Goal: Task Accomplishment & Management: Use online tool/utility

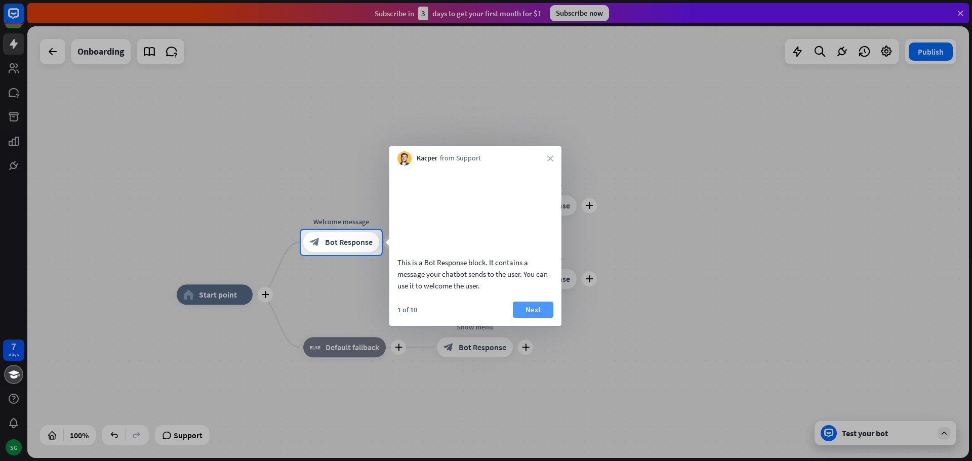
click at [546, 318] on button "Next" at bounding box center [533, 310] width 40 height 16
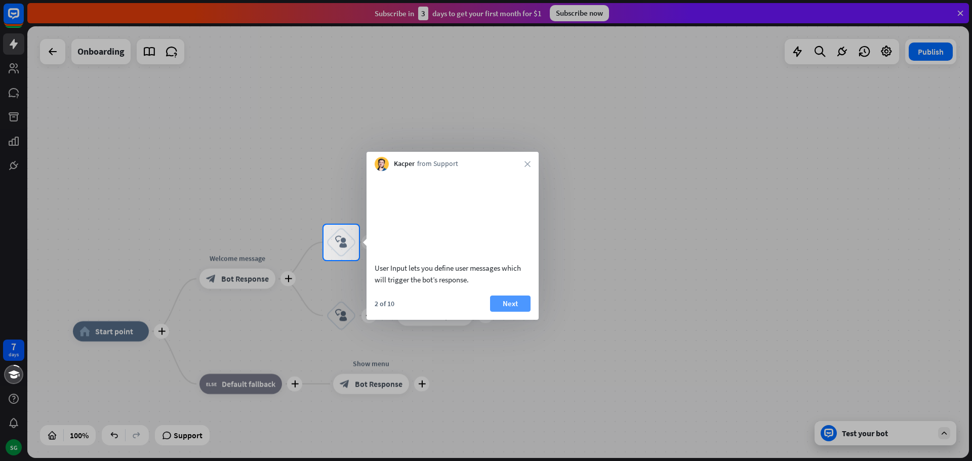
click at [509, 312] on button "Next" at bounding box center [510, 304] width 40 height 16
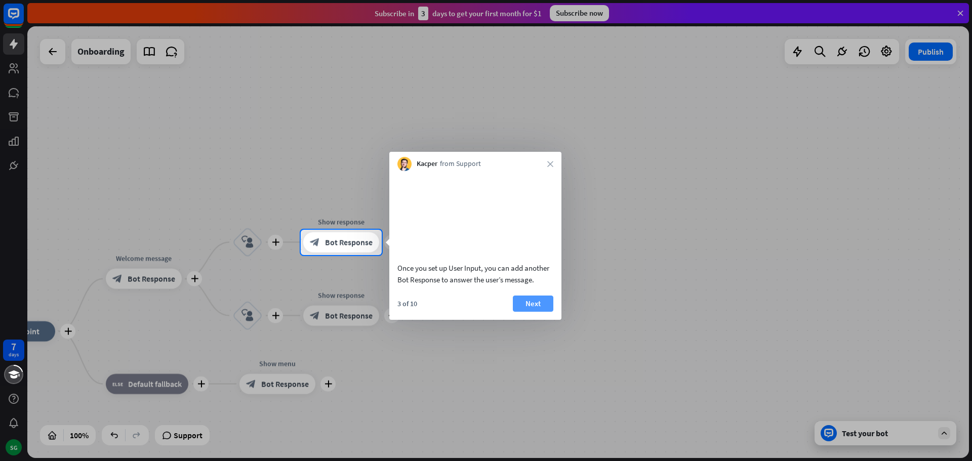
click at [539, 312] on button "Next" at bounding box center [533, 304] width 40 height 16
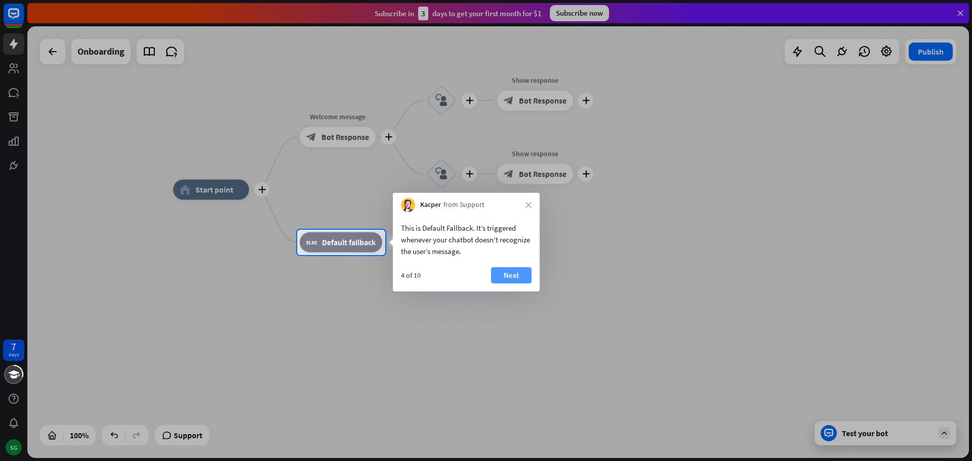
click at [513, 275] on button "Next" at bounding box center [511, 275] width 40 height 16
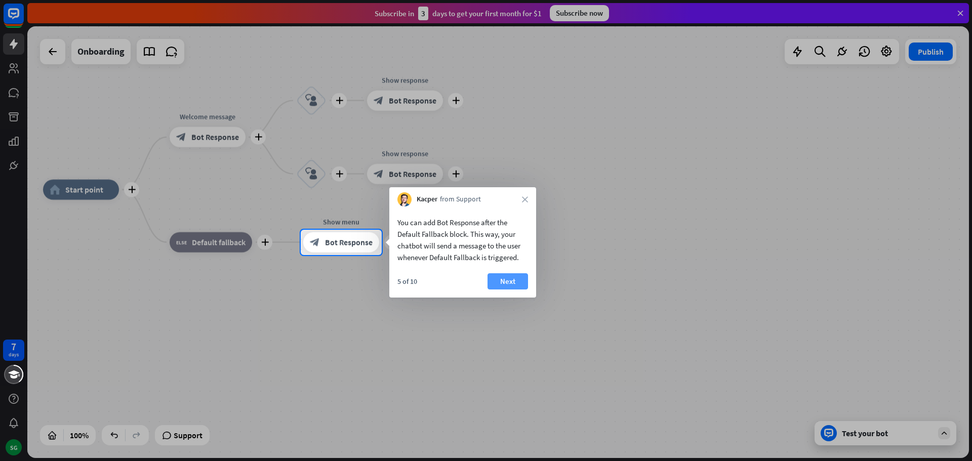
click at [509, 280] on button "Next" at bounding box center [507, 281] width 40 height 16
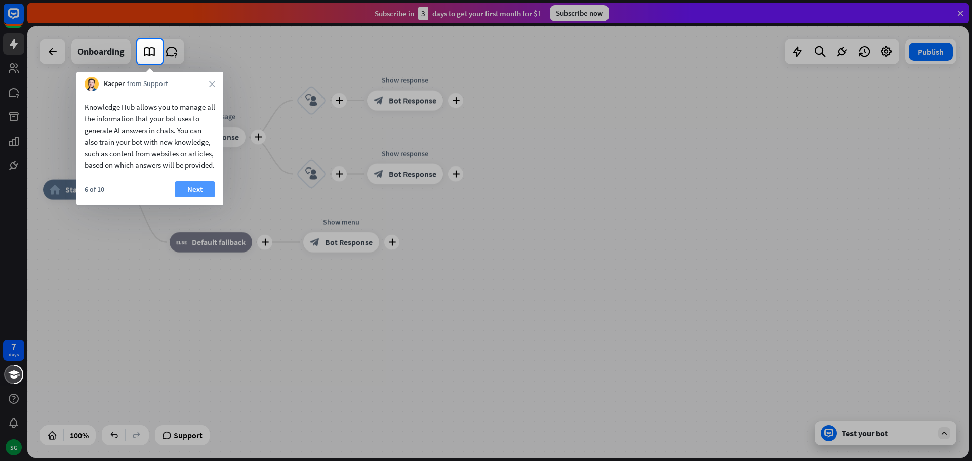
click at [193, 197] on button "Next" at bounding box center [195, 189] width 40 height 16
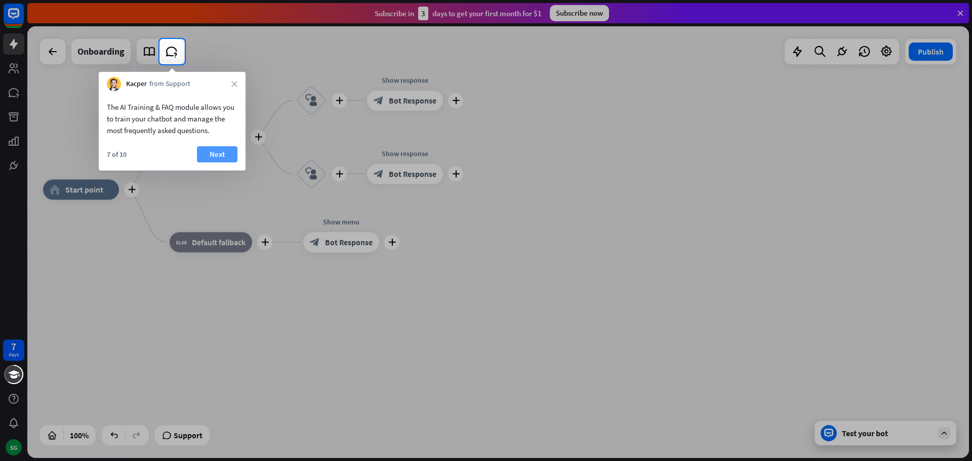
click at [218, 152] on button "Next" at bounding box center [217, 154] width 40 height 16
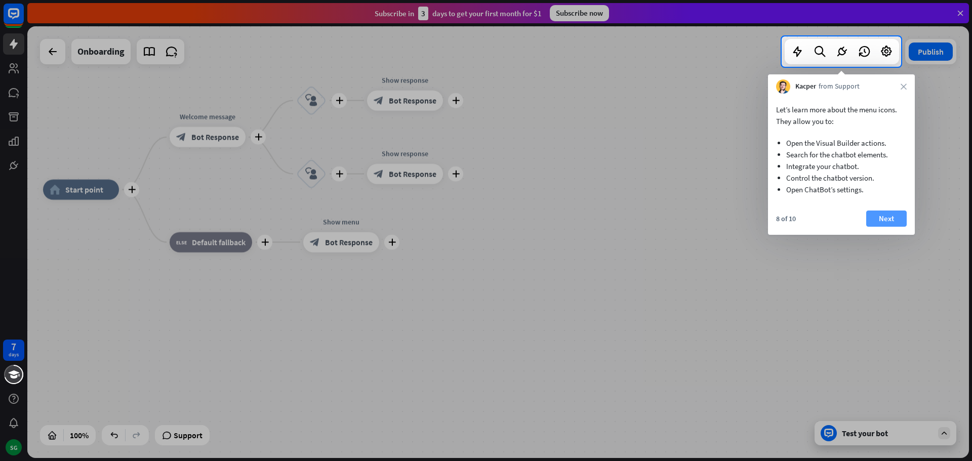
click at [896, 219] on button "Next" at bounding box center [886, 219] width 40 height 16
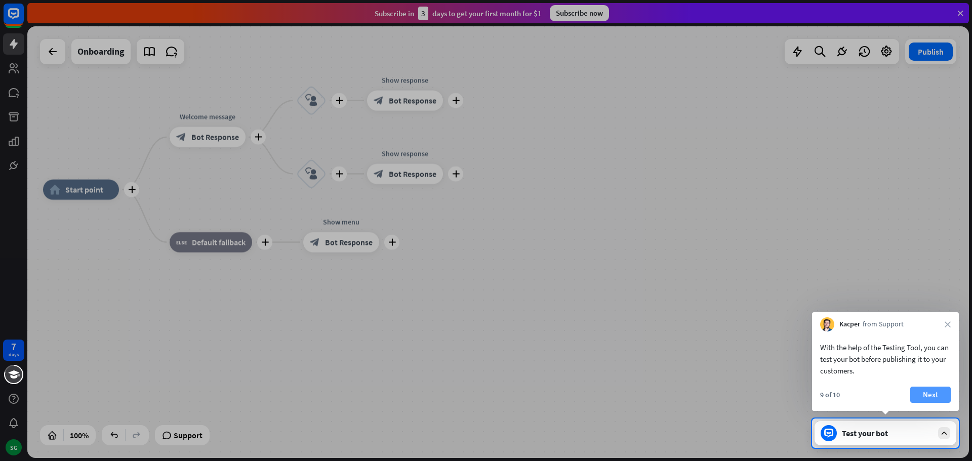
click at [930, 397] on button "Next" at bounding box center [930, 395] width 40 height 16
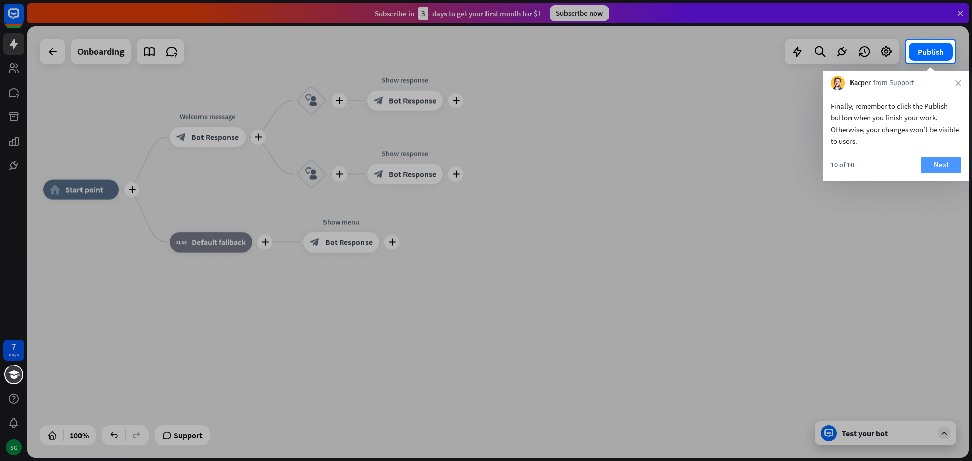
click at [946, 165] on button "Next" at bounding box center [941, 165] width 40 height 16
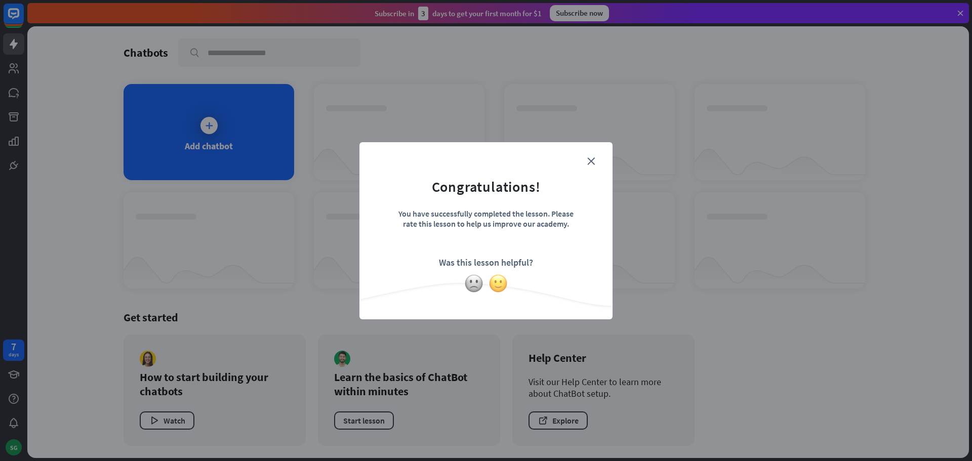
click at [501, 282] on img at bounding box center [497, 283] width 19 height 19
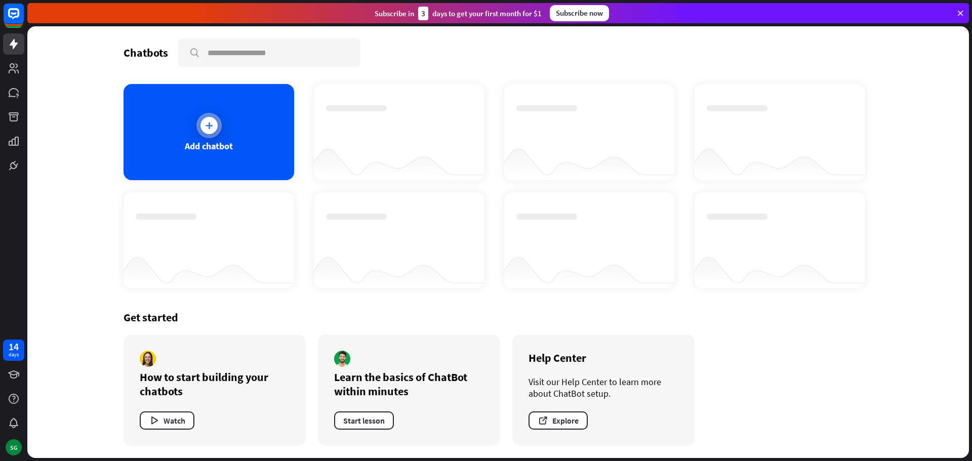
click at [208, 132] on div at bounding box center [208, 125] width 17 height 17
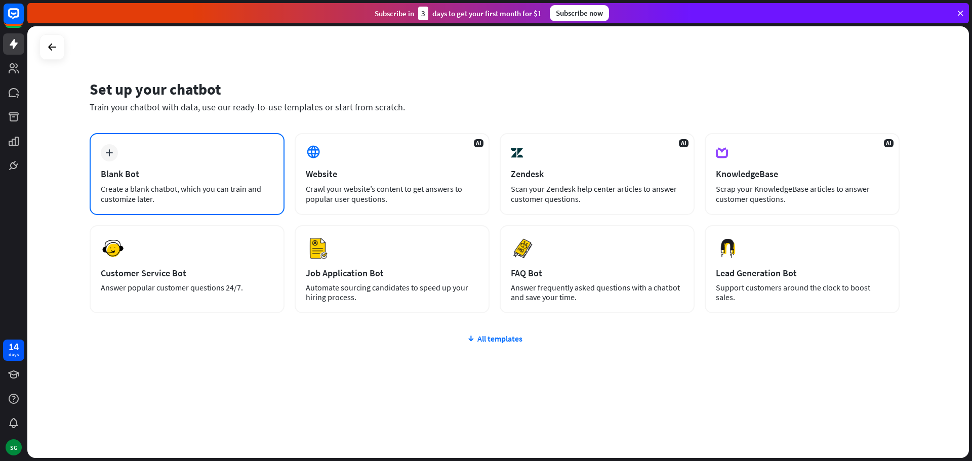
click at [199, 171] on div "Blank Bot" at bounding box center [187, 174] width 173 height 12
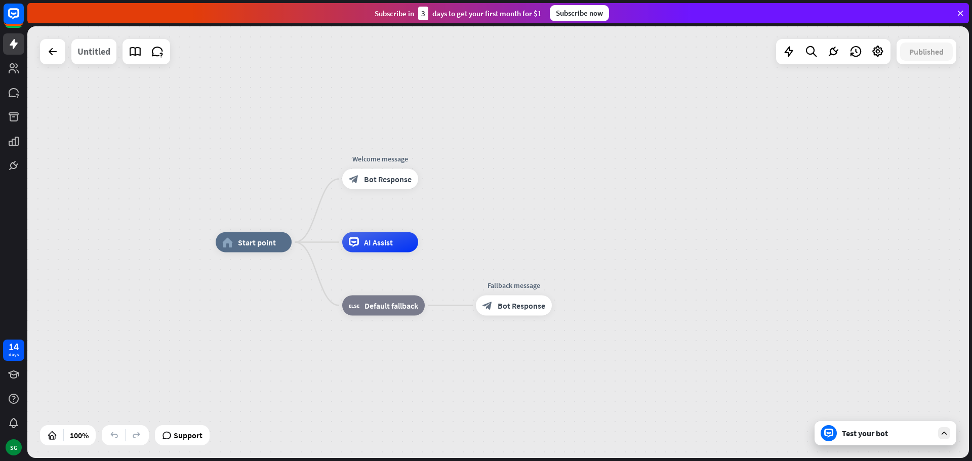
click at [90, 54] on div "Untitled" at bounding box center [93, 51] width 33 height 25
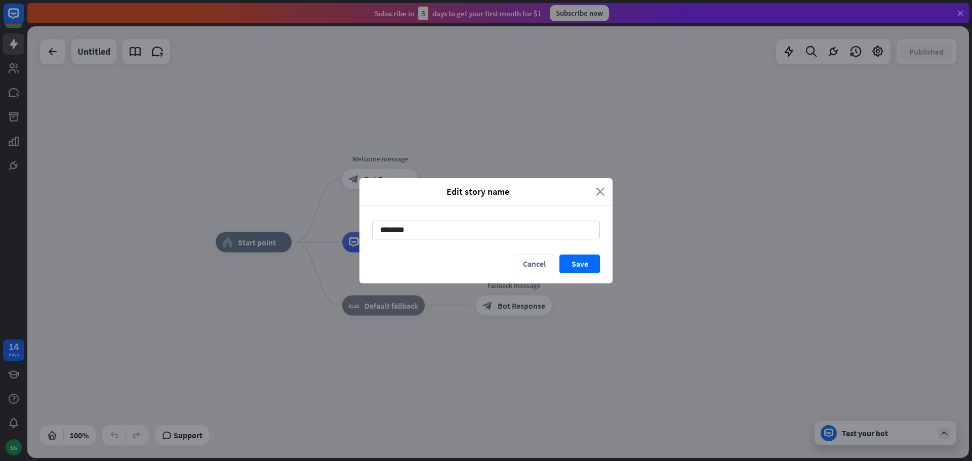
click at [596, 192] on icon "close" at bounding box center [600, 192] width 9 height 12
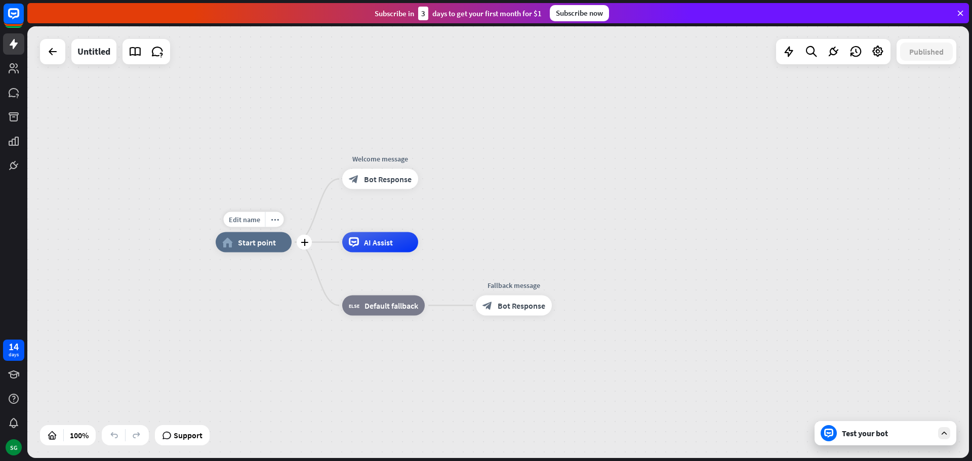
click at [259, 243] on span "Start point" at bounding box center [257, 242] width 38 height 10
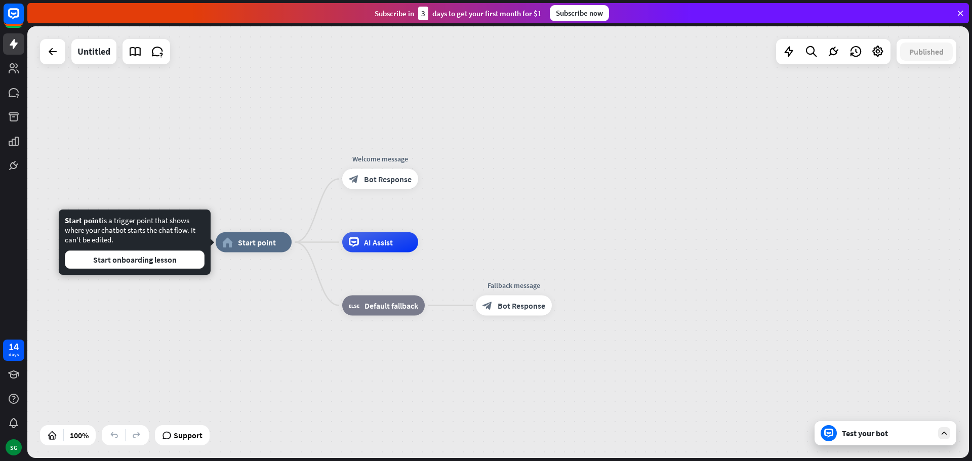
click at [233, 126] on div "home_2 Start point Welcome message block_bot_response Bot Response AI Assist bl…" at bounding box center [497, 242] width 941 height 432
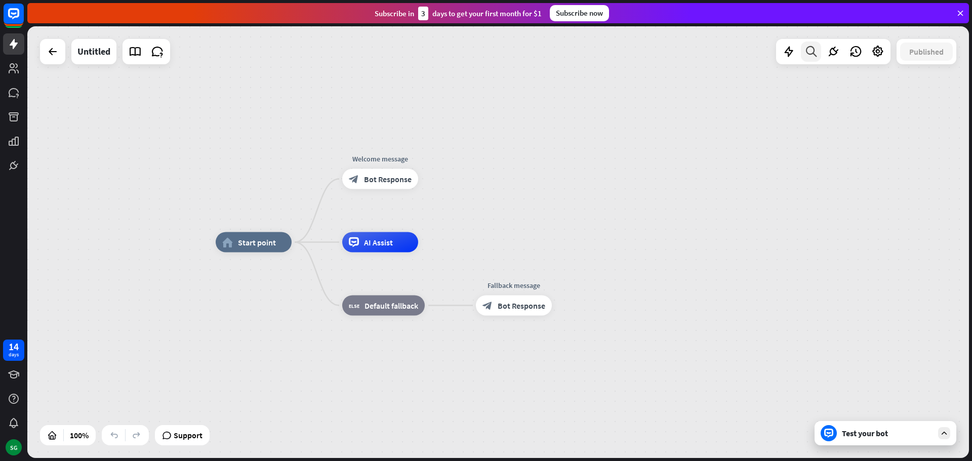
click at [813, 50] on icon at bounding box center [811, 51] width 14 height 13
click at [819, 151] on div "search close" at bounding box center [844, 259] width 223 height 374
click at [946, 87] on icon "close" at bounding box center [943, 84] width 9 height 8
click at [15, 17] on icon at bounding box center [14, 14] width 12 height 12
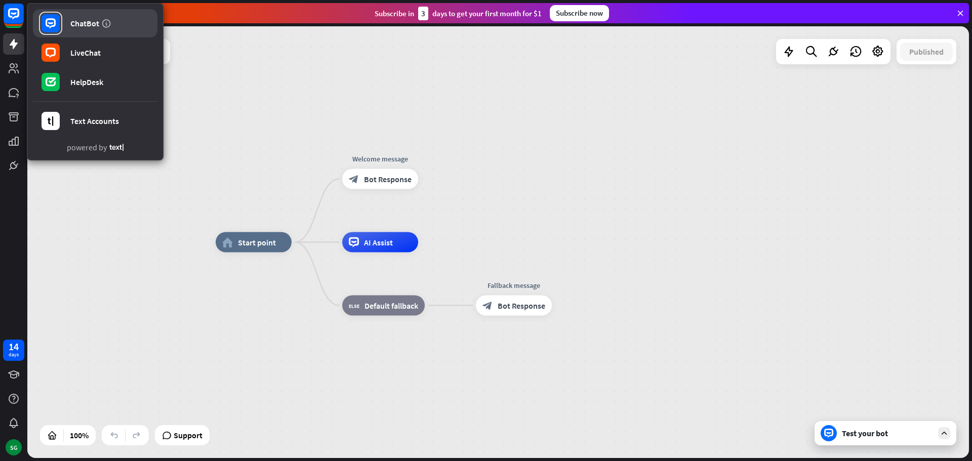
click at [90, 30] on link "ChatBot" at bounding box center [95, 23] width 125 height 28
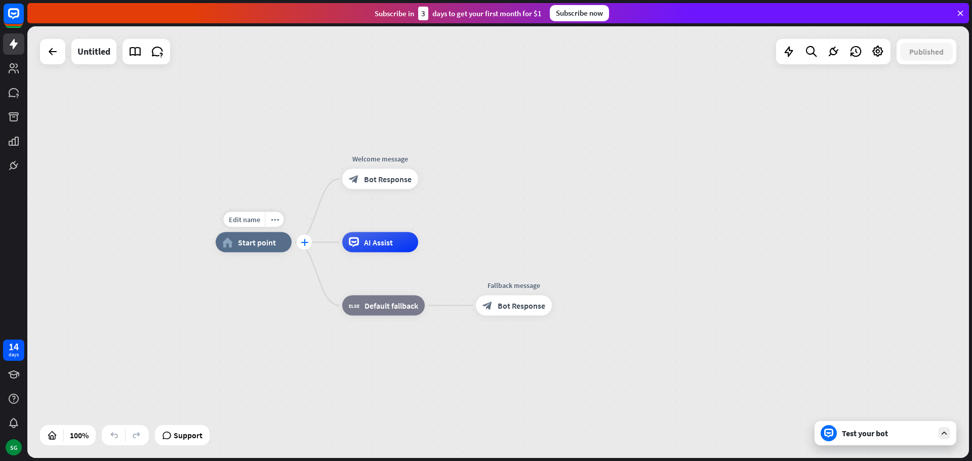
click at [303, 240] on icon "plus" at bounding box center [305, 242] width 8 height 7
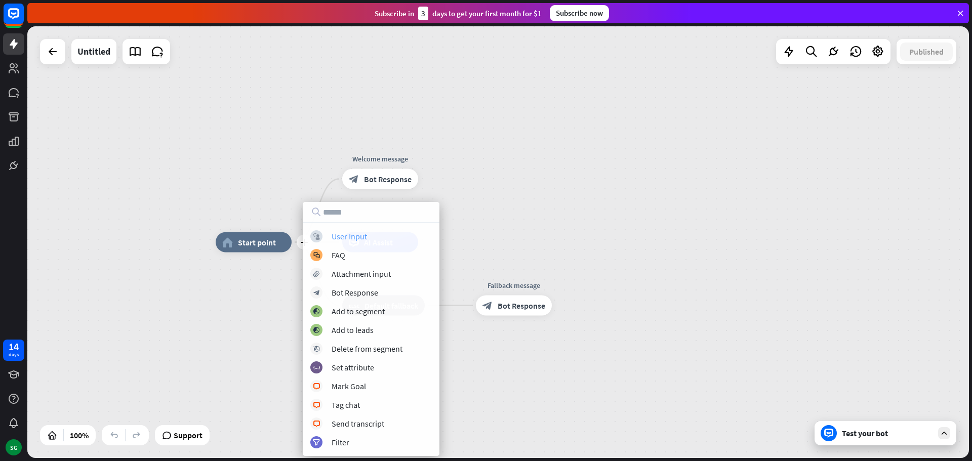
click at [348, 239] on div "User Input" at bounding box center [349, 236] width 35 height 10
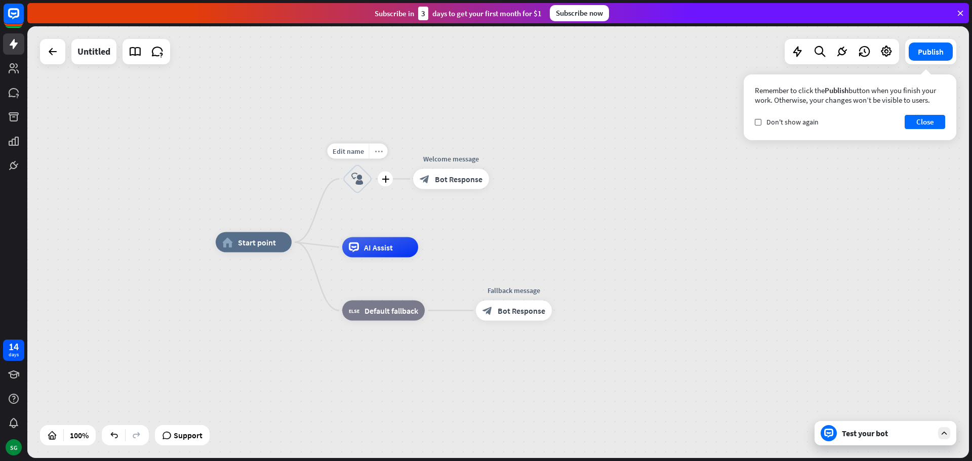
click at [380, 155] on div "more_horiz" at bounding box center [378, 151] width 19 height 15
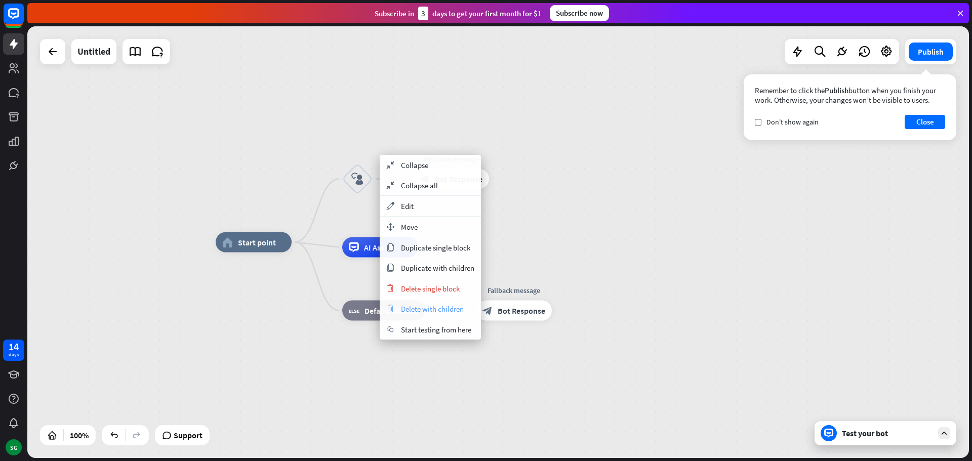
click at [421, 311] on span "Delete with children" at bounding box center [432, 309] width 63 height 10
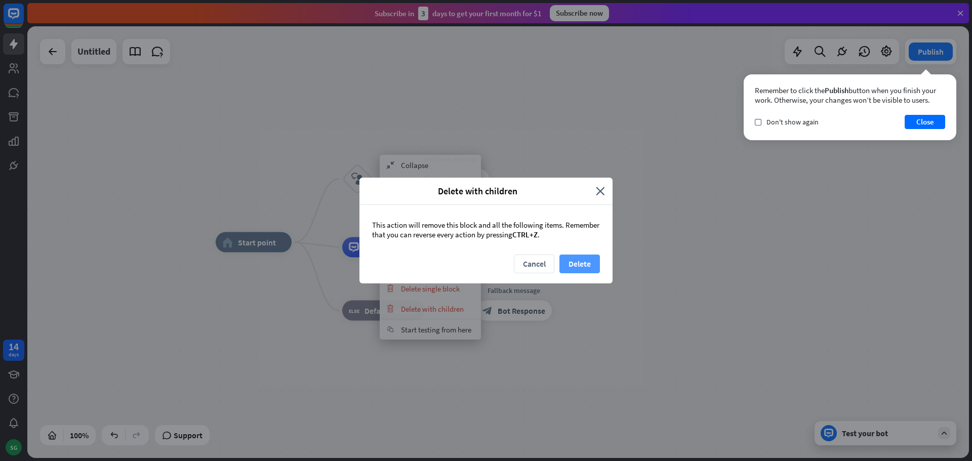
click at [580, 266] on button "Delete" at bounding box center [579, 264] width 40 height 19
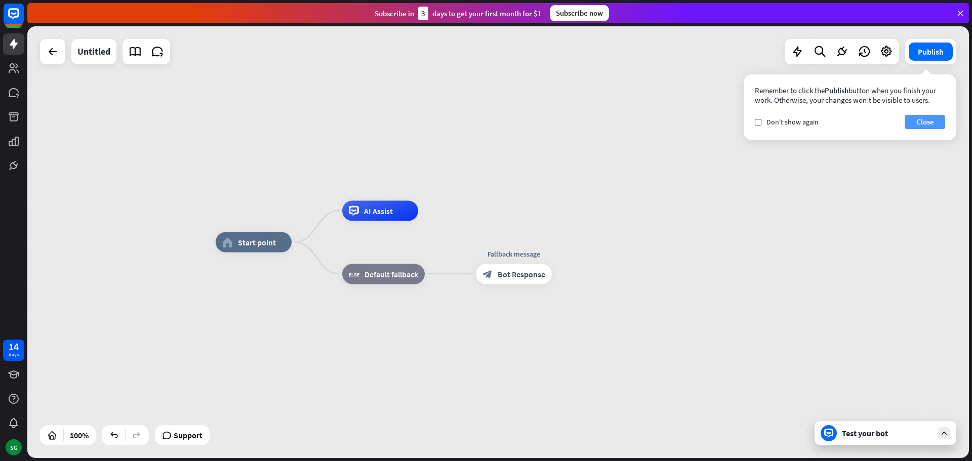
click at [916, 127] on button "Close" at bounding box center [924, 122] width 40 height 14
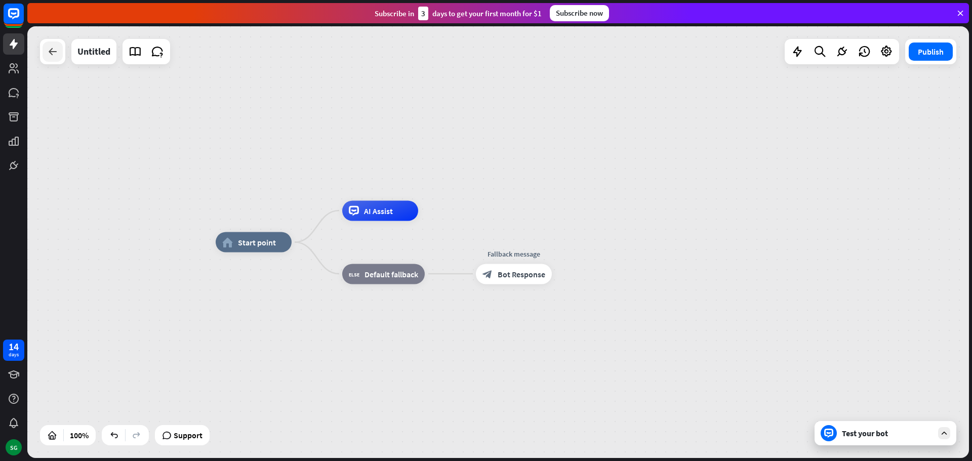
click at [57, 48] on icon at bounding box center [53, 52] width 12 height 12
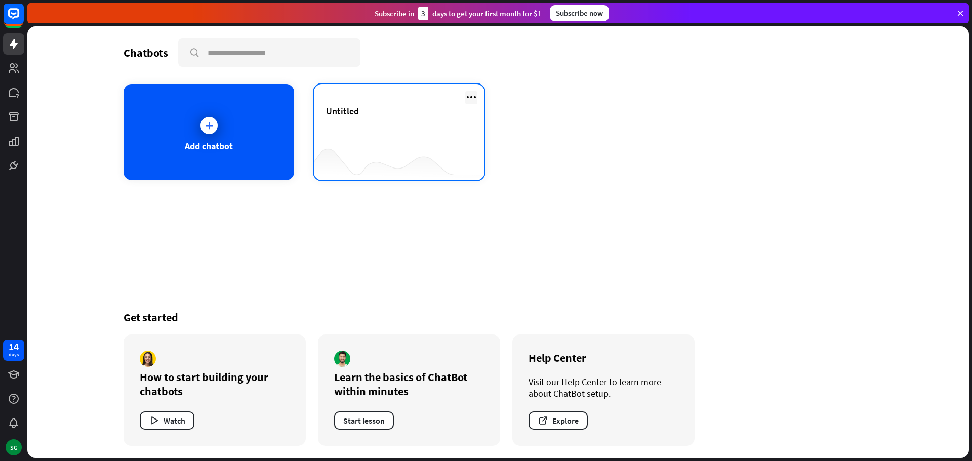
click at [473, 97] on icon at bounding box center [471, 97] width 12 height 12
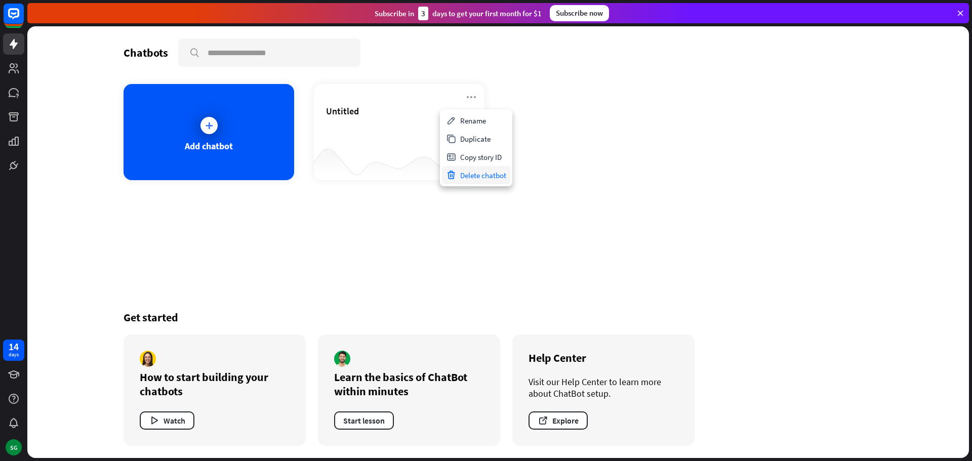
click at [492, 178] on div "Delete chatbot" at bounding box center [476, 175] width 68 height 18
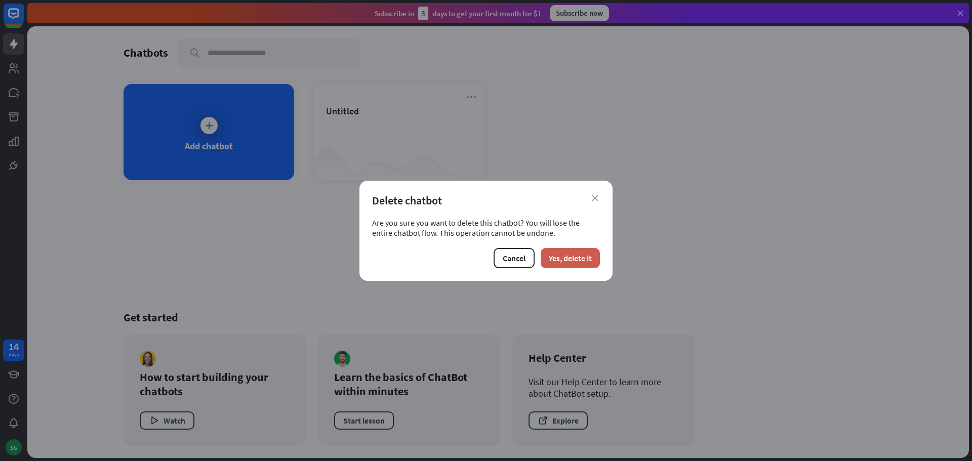
click at [569, 264] on button "Yes, delete it" at bounding box center [570, 258] width 59 height 20
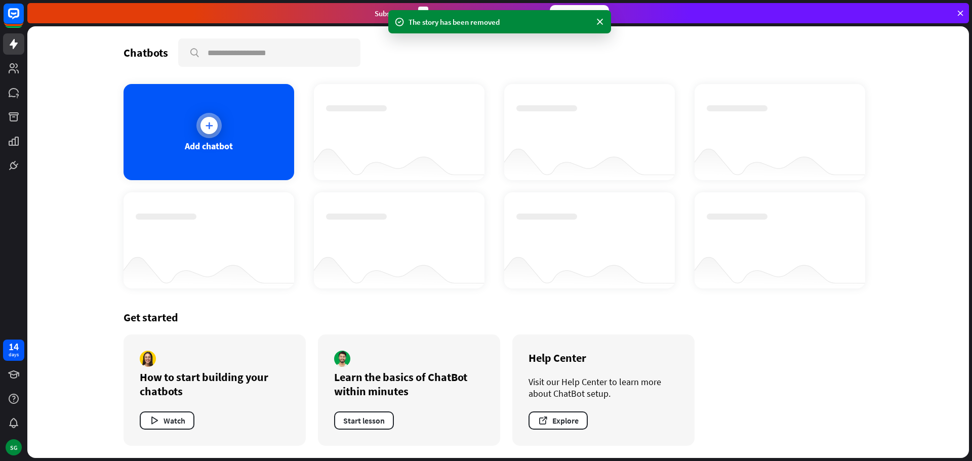
click at [206, 135] on div at bounding box center [208, 125] width 25 height 25
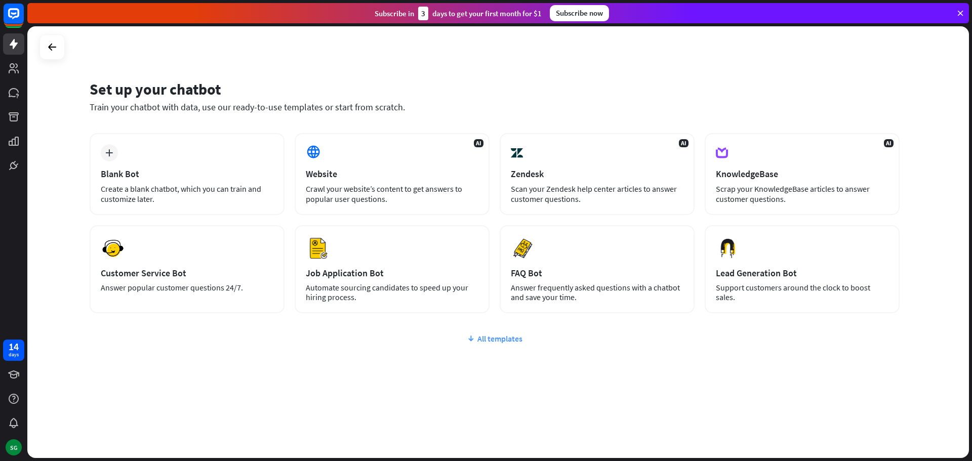
click at [516, 338] on div "All templates" at bounding box center [495, 339] width 810 height 10
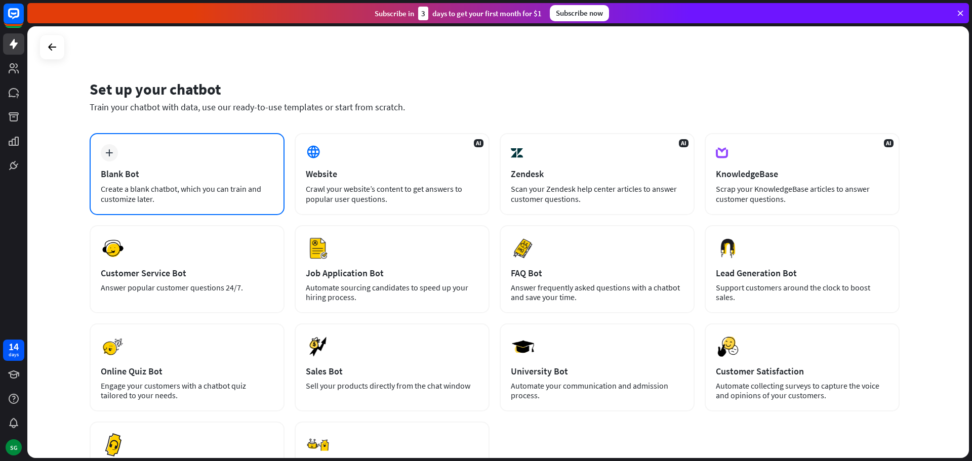
click at [183, 167] on div "plus Blank Bot Create a blank chatbot, which you can train and customize later." at bounding box center [187, 174] width 195 height 82
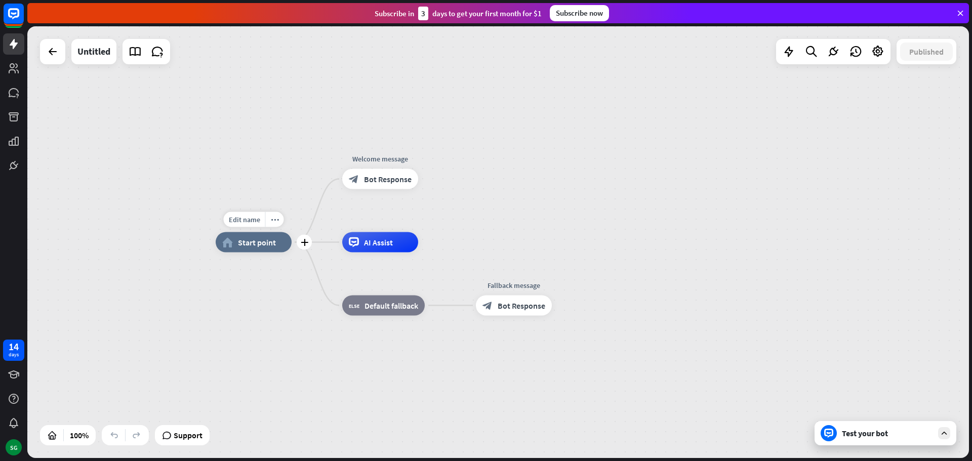
click at [254, 250] on div "home_2 Start point" at bounding box center [254, 242] width 76 height 20
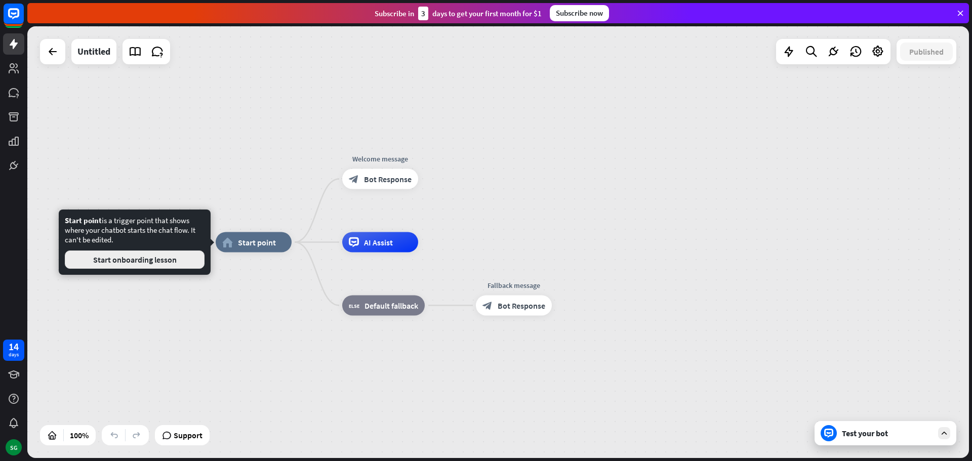
click at [141, 261] on button "Start onboarding lesson" at bounding box center [135, 260] width 140 height 18
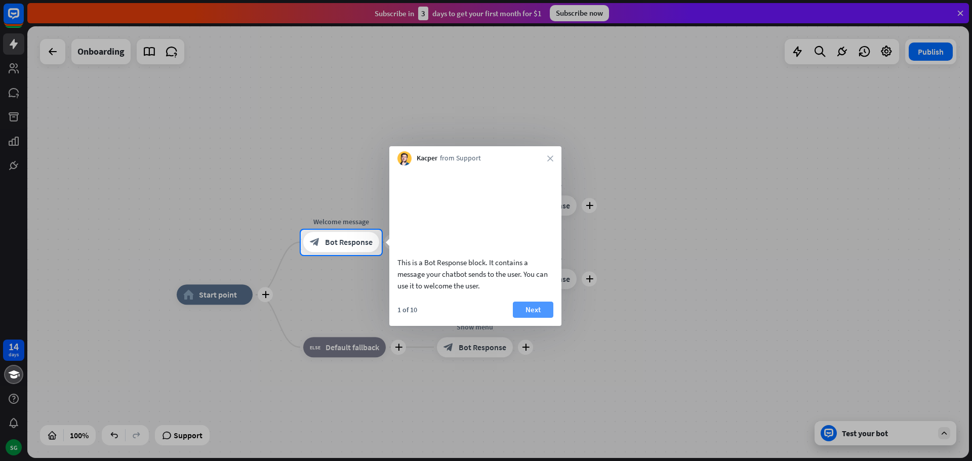
click at [532, 318] on button "Next" at bounding box center [533, 310] width 40 height 16
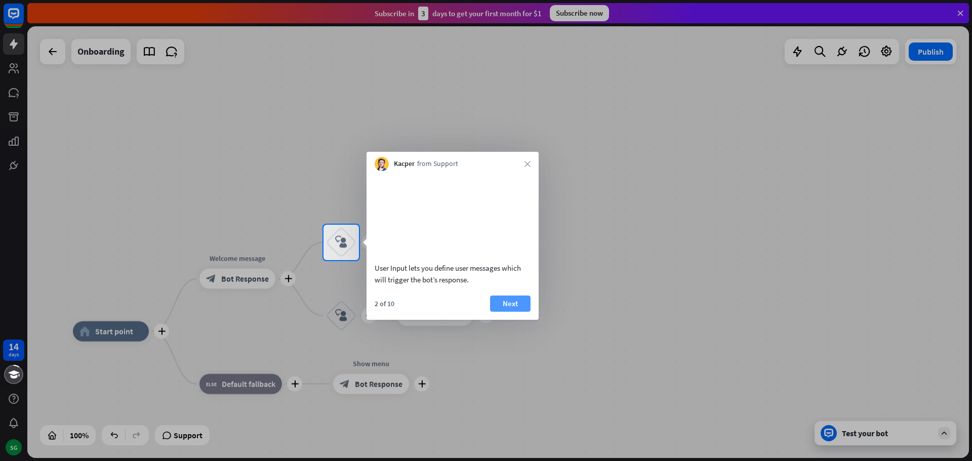
click at [514, 312] on button "Next" at bounding box center [510, 304] width 40 height 16
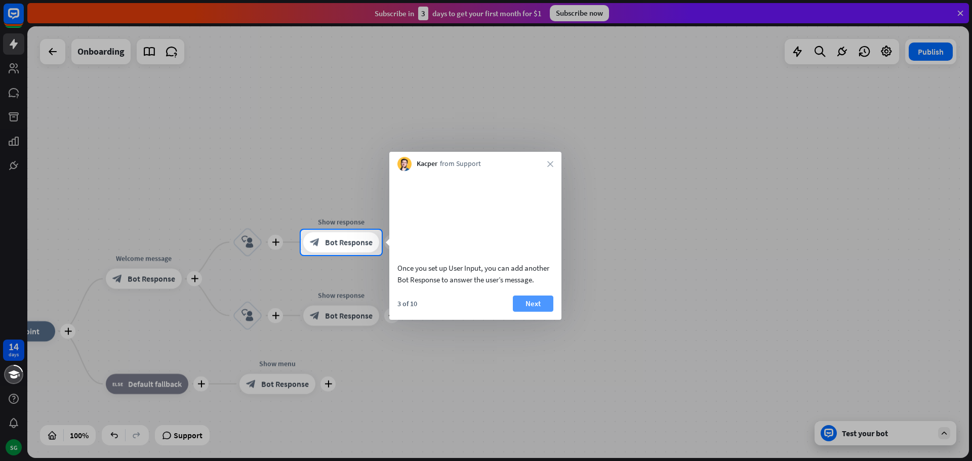
click at [533, 312] on button "Next" at bounding box center [533, 304] width 40 height 16
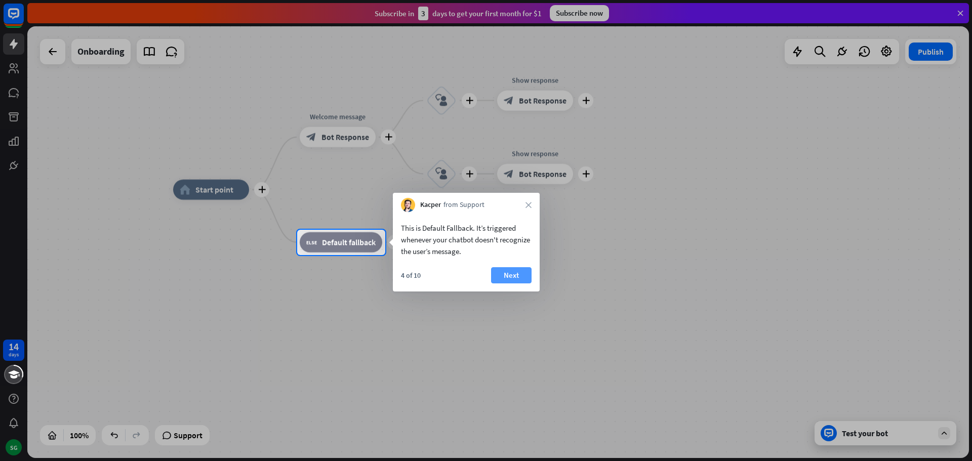
click at [519, 279] on button "Next" at bounding box center [511, 275] width 40 height 16
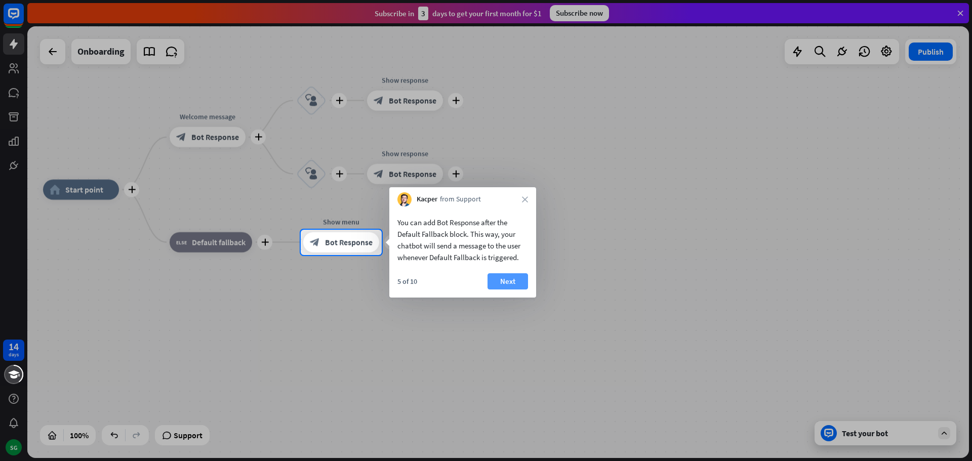
click at [520, 278] on button "Next" at bounding box center [507, 281] width 40 height 16
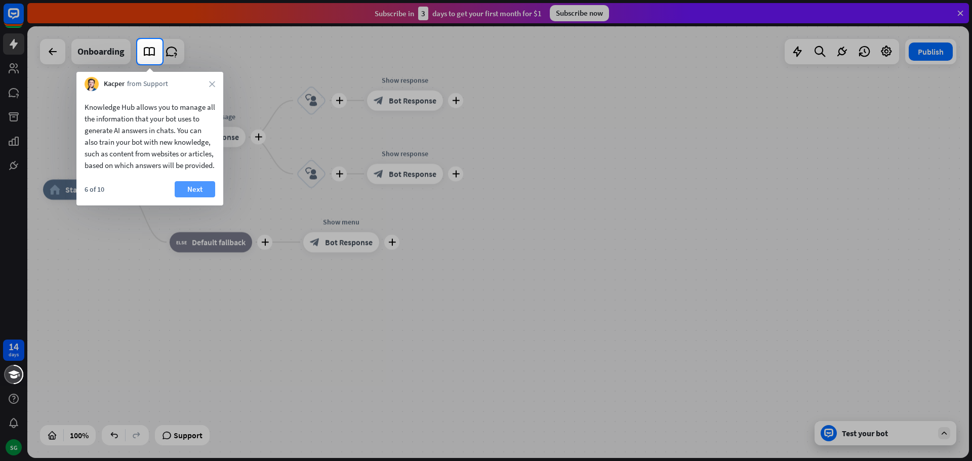
click at [197, 197] on button "Next" at bounding box center [195, 189] width 40 height 16
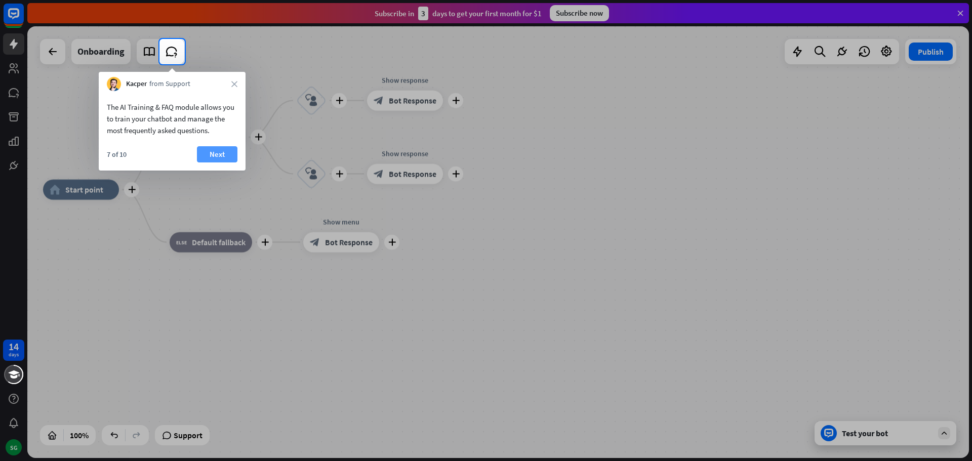
click at [212, 152] on button "Next" at bounding box center [217, 154] width 40 height 16
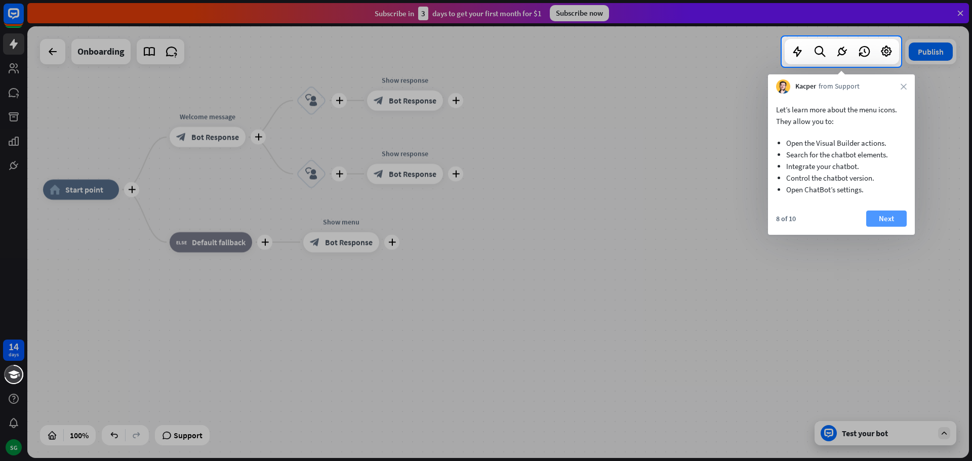
click at [877, 219] on button "Next" at bounding box center [886, 219] width 40 height 16
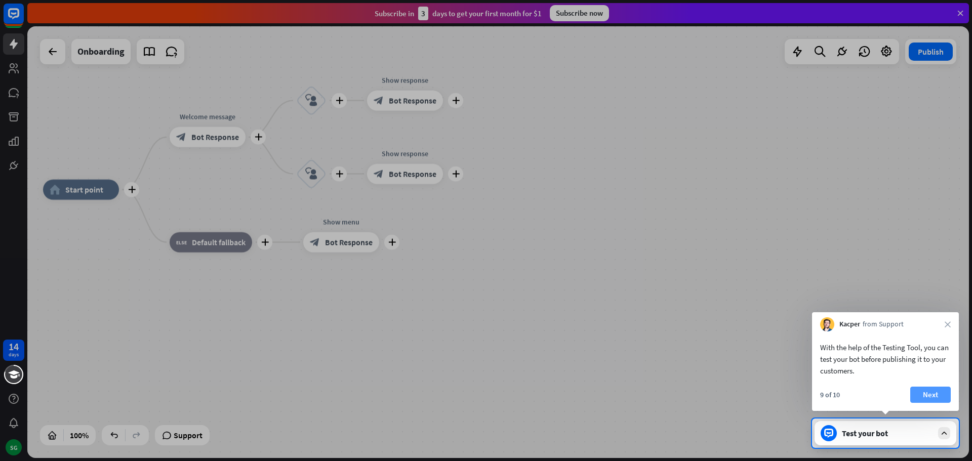
click at [923, 392] on button "Next" at bounding box center [930, 395] width 40 height 16
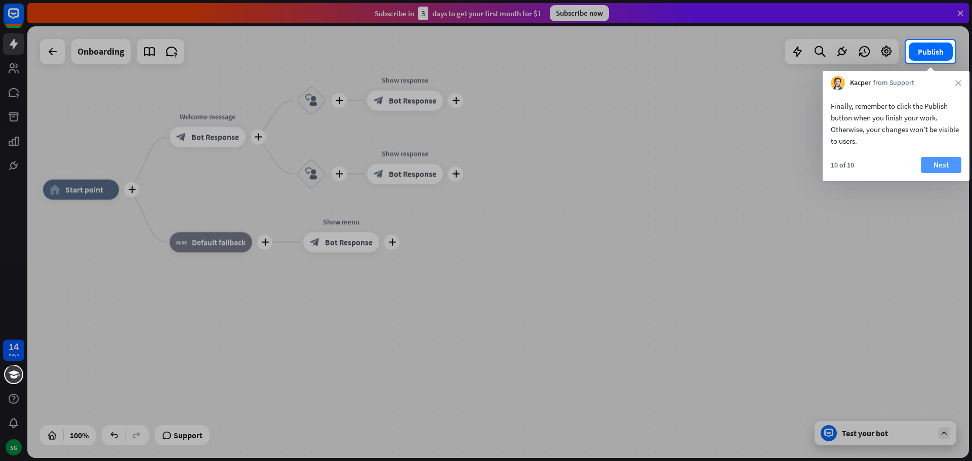
click at [945, 161] on button "Next" at bounding box center [941, 165] width 40 height 16
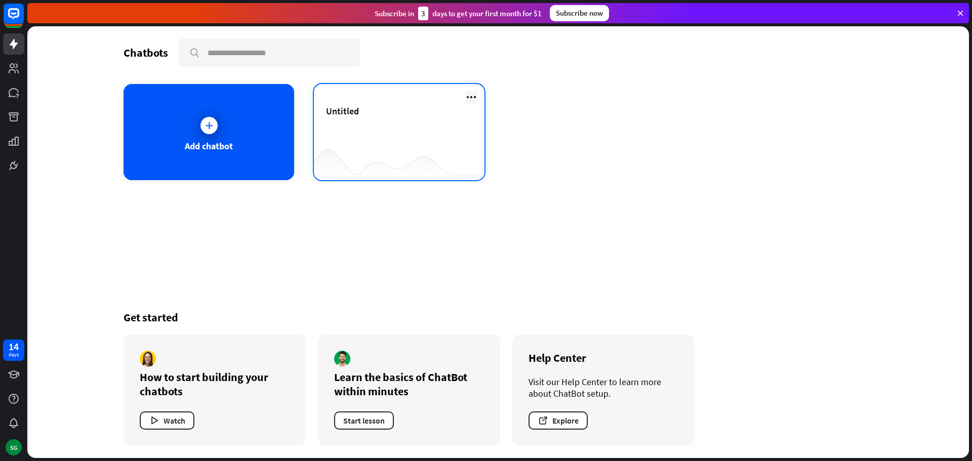
click at [474, 101] on icon at bounding box center [471, 97] width 12 height 12
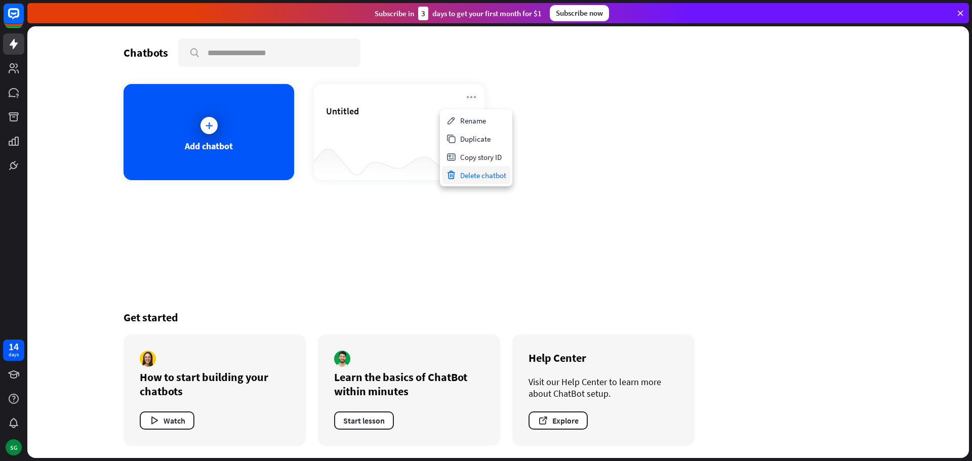
click at [485, 179] on div "Delete chatbot" at bounding box center [476, 175] width 68 height 18
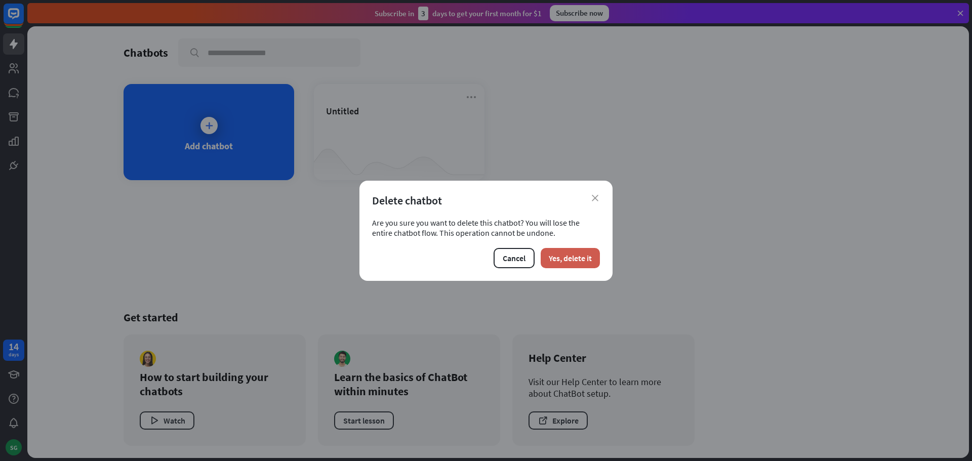
click at [564, 252] on button "Yes, delete it" at bounding box center [570, 258] width 59 height 20
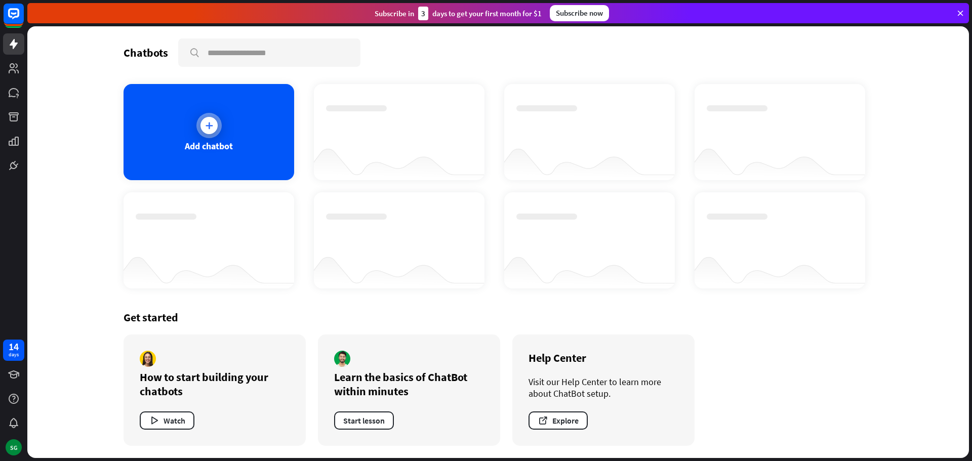
click at [204, 128] on icon at bounding box center [209, 125] width 10 height 10
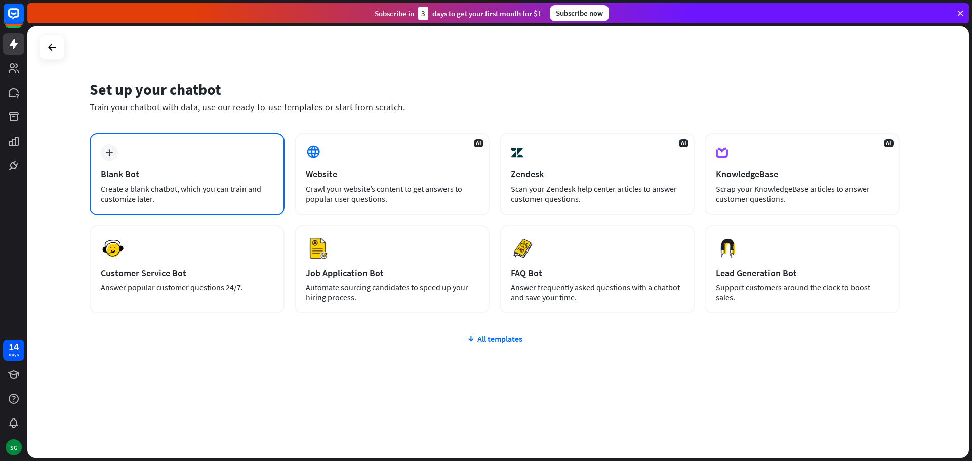
click at [168, 157] on div "plus Blank Bot Create a blank chatbot, which you can train and customize later." at bounding box center [187, 174] width 195 height 82
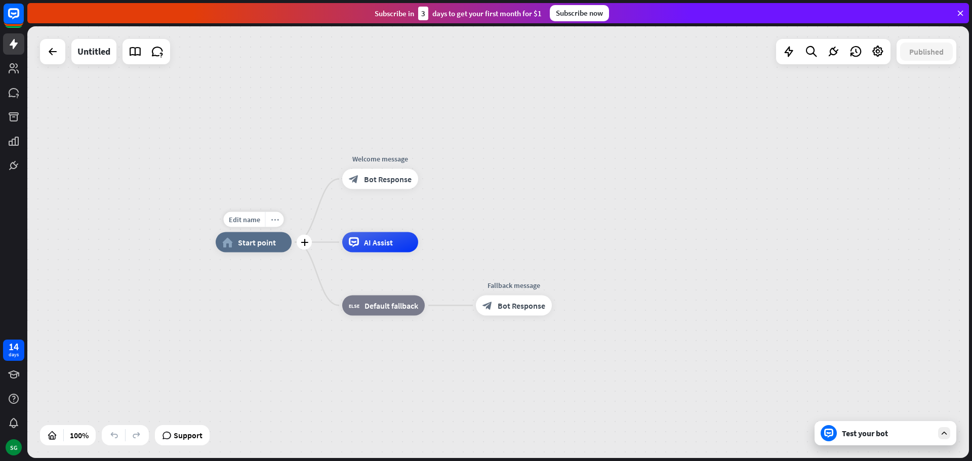
click at [274, 218] on icon "more_horiz" at bounding box center [275, 220] width 8 height 8
click at [287, 157] on div "home_2 Start point Welcome message block_bot_response Bot Response AI Assist bl…" at bounding box center [497, 242] width 941 height 432
click at [304, 243] on icon "plus" at bounding box center [305, 242] width 8 height 7
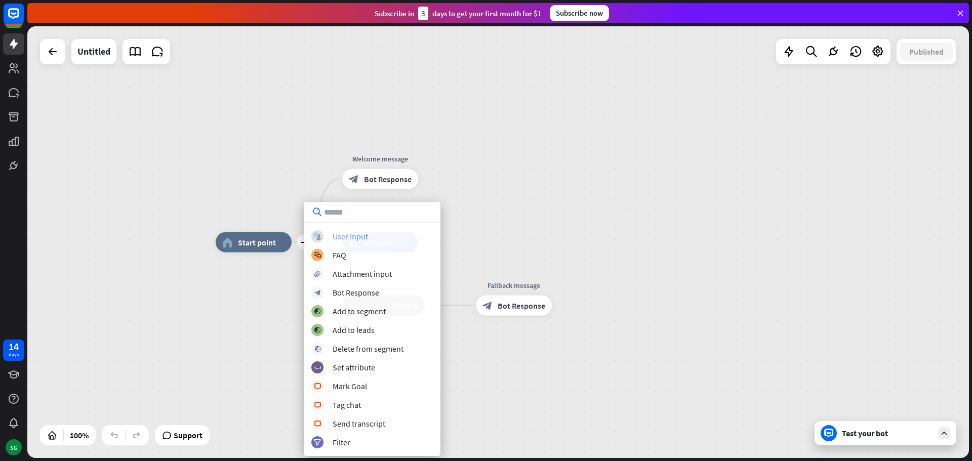
click at [358, 238] on div "User Input" at bounding box center [350, 236] width 35 height 10
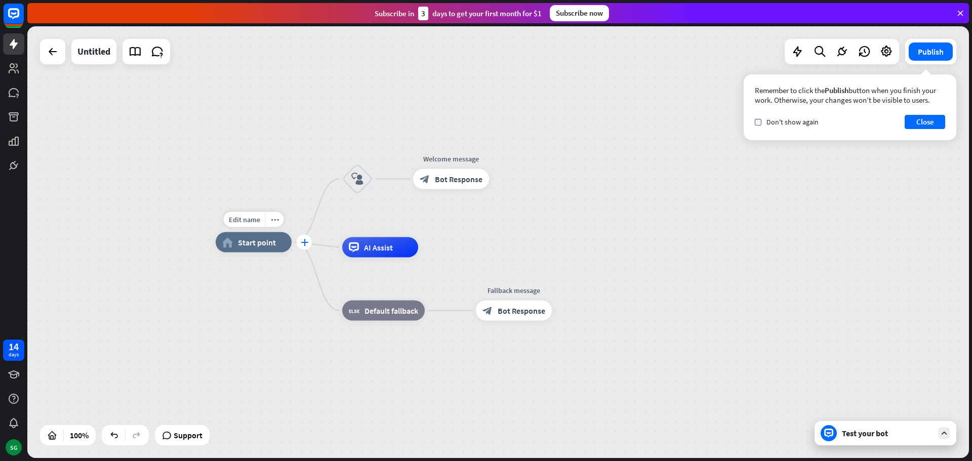
click at [303, 245] on icon "plus" at bounding box center [305, 242] width 8 height 7
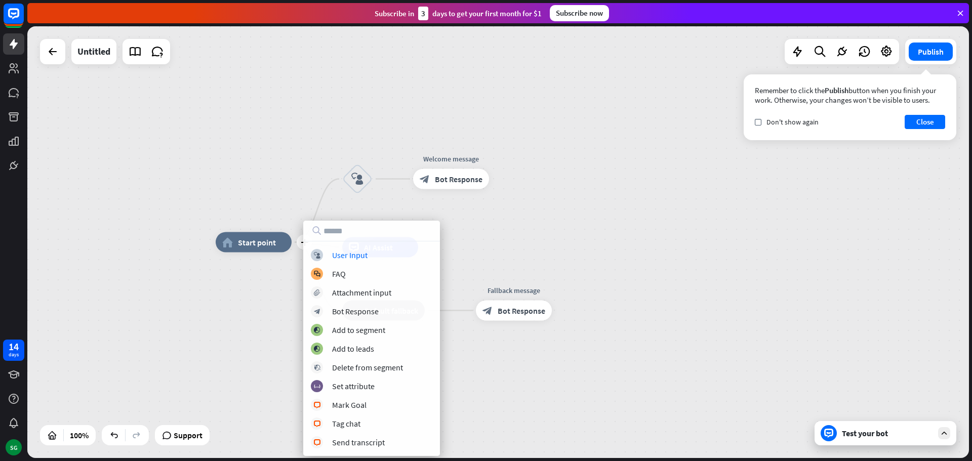
click at [530, 219] on div "plus home_2 Start point block_user_input Welcome message block_bot_response Bot…" at bounding box center [497, 242] width 941 height 432
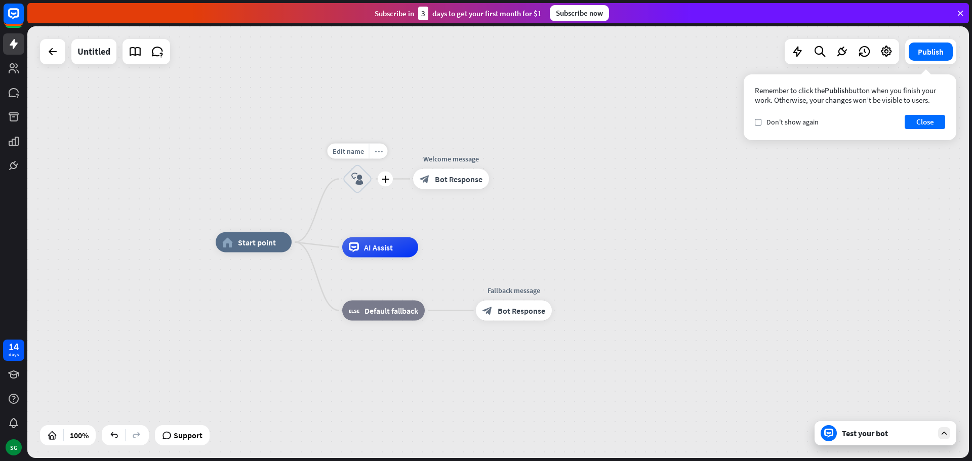
click at [377, 151] on icon "more_horiz" at bounding box center [379, 151] width 8 height 8
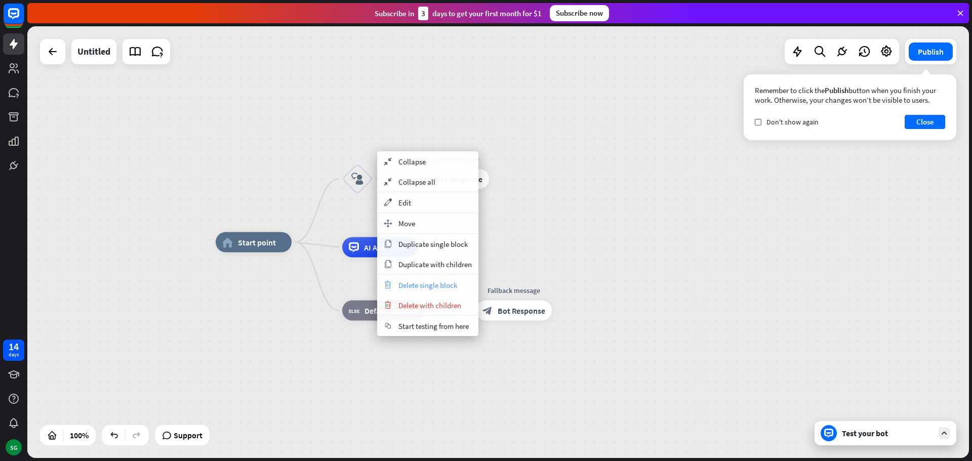
click at [437, 286] on span "Delete single block" at bounding box center [427, 285] width 59 height 10
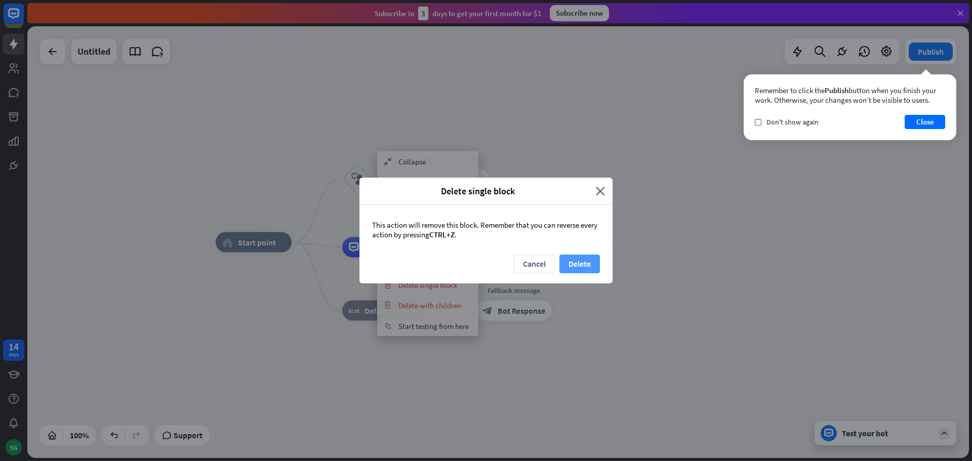
click at [575, 269] on button "Delete" at bounding box center [579, 264] width 40 height 19
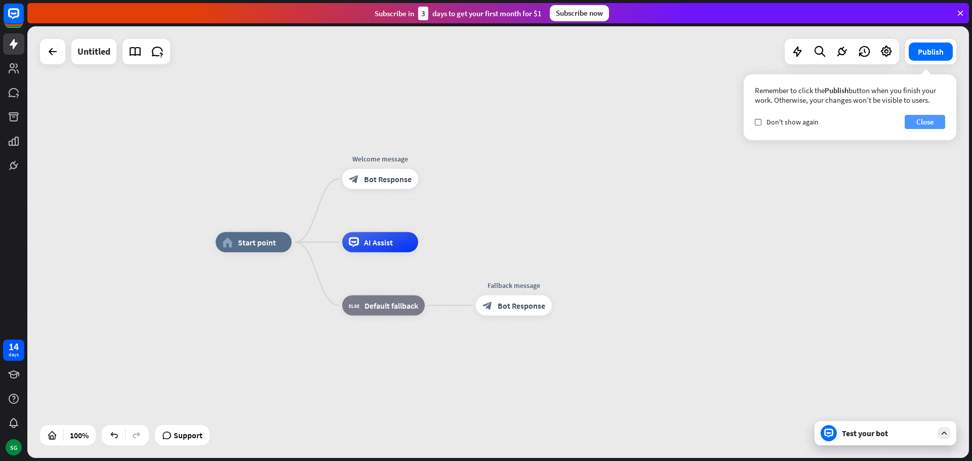
click at [922, 122] on button "Close" at bounding box center [924, 122] width 40 height 14
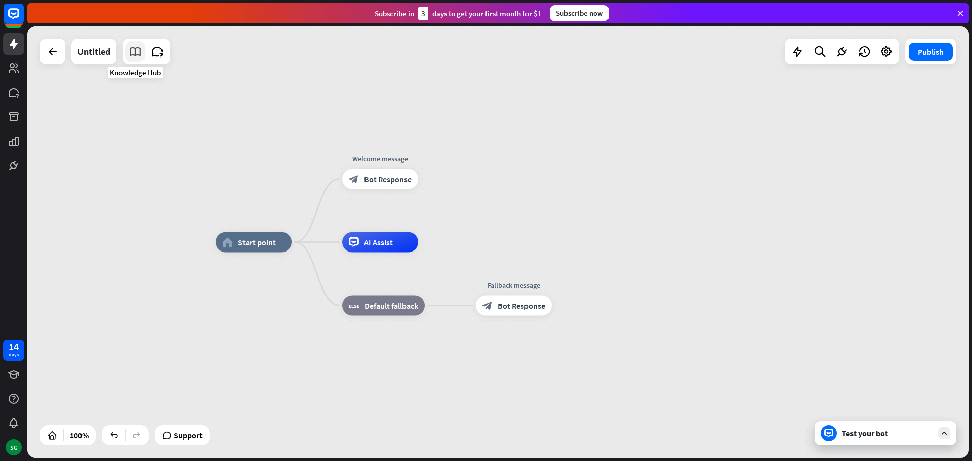
click at [134, 55] on icon at bounding box center [135, 51] width 13 height 13
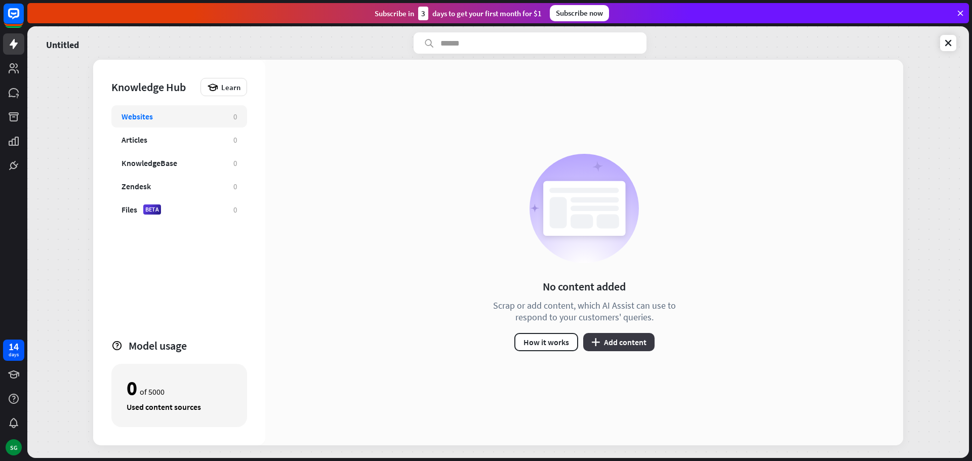
click at [620, 339] on button "plus Add content" at bounding box center [618, 342] width 71 height 18
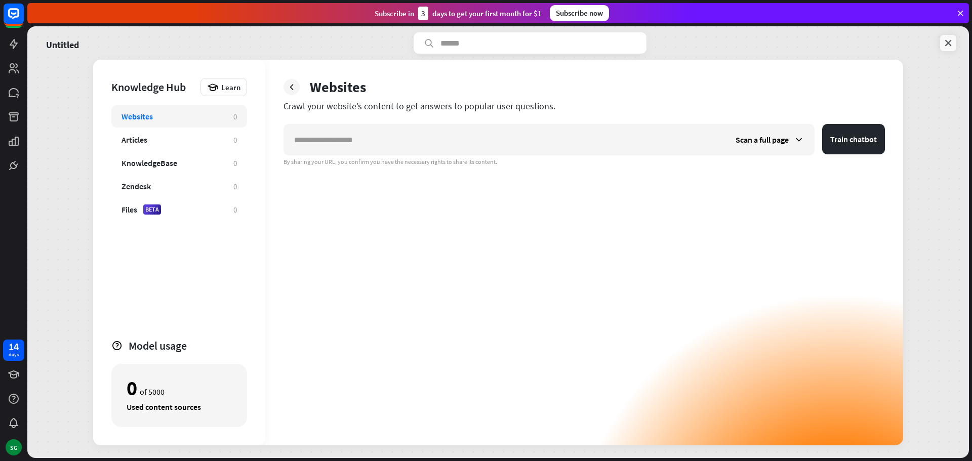
click at [948, 42] on icon at bounding box center [948, 43] width 10 height 10
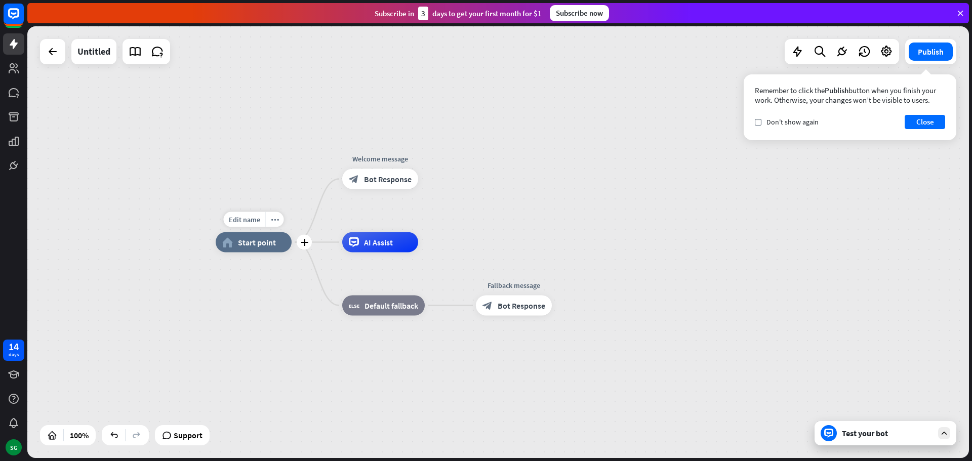
click at [245, 245] on span "Start point" at bounding box center [257, 242] width 38 height 10
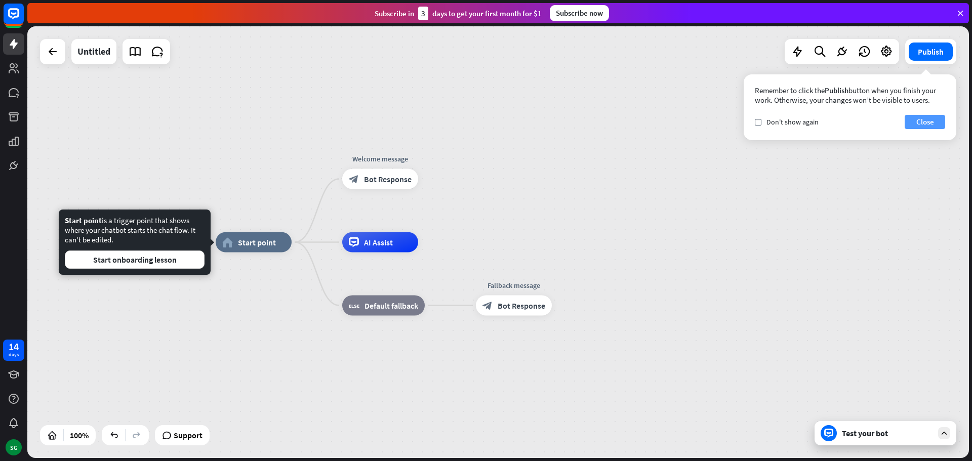
click at [934, 122] on button "Close" at bounding box center [924, 122] width 40 height 14
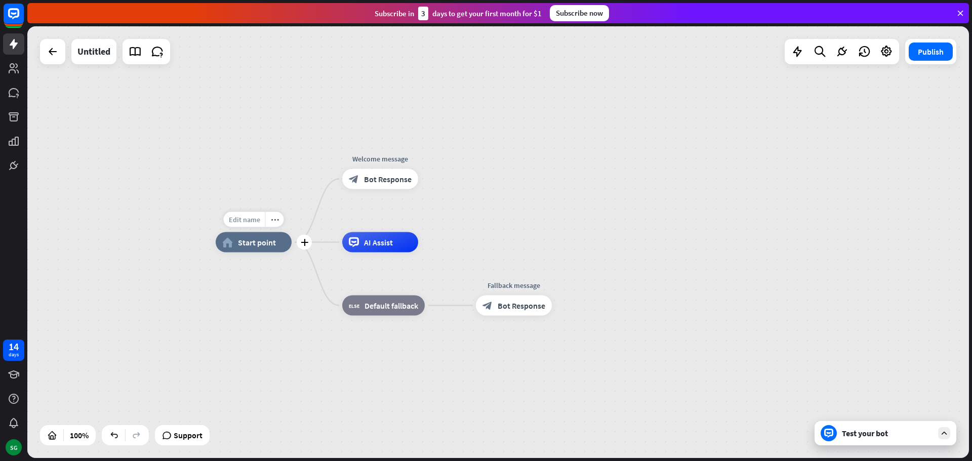
click at [245, 219] on span "Edit name" at bounding box center [244, 219] width 31 height 9
click at [261, 241] on span "Start point" at bounding box center [257, 242] width 38 height 10
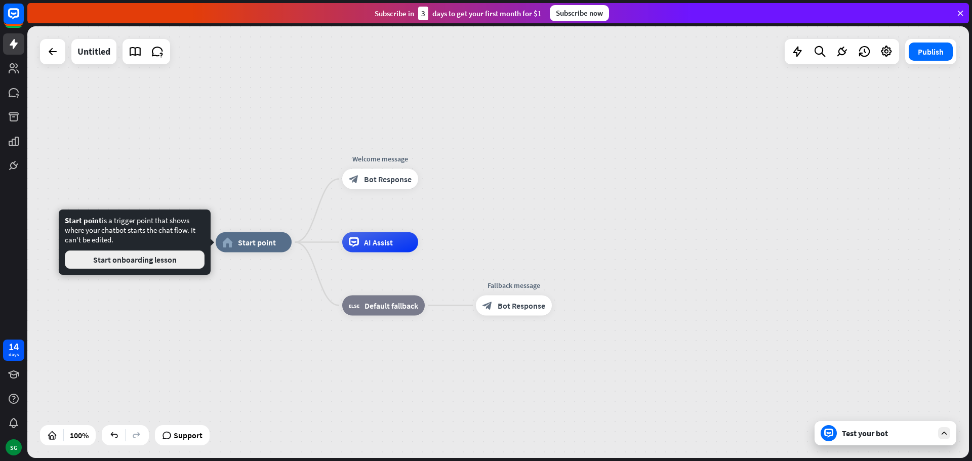
click at [143, 262] on button "Start onboarding lesson" at bounding box center [135, 260] width 140 height 18
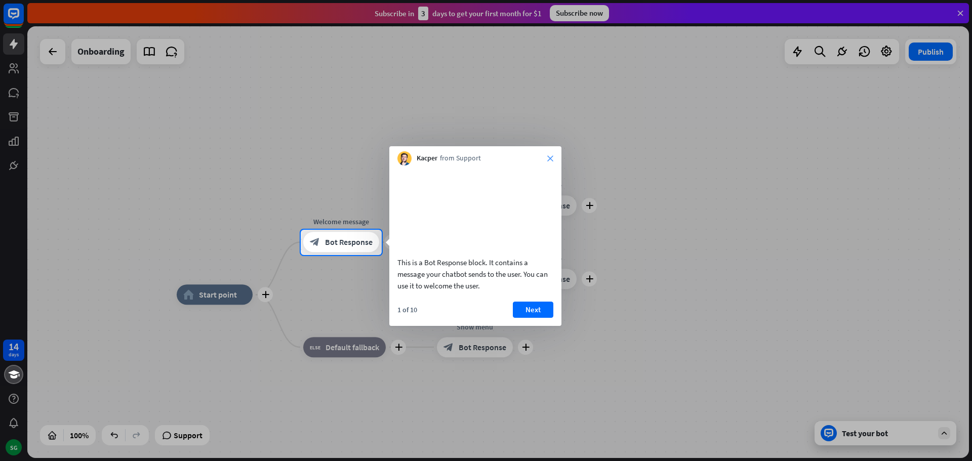
click at [550, 157] on icon "close" at bounding box center [550, 158] width 6 height 6
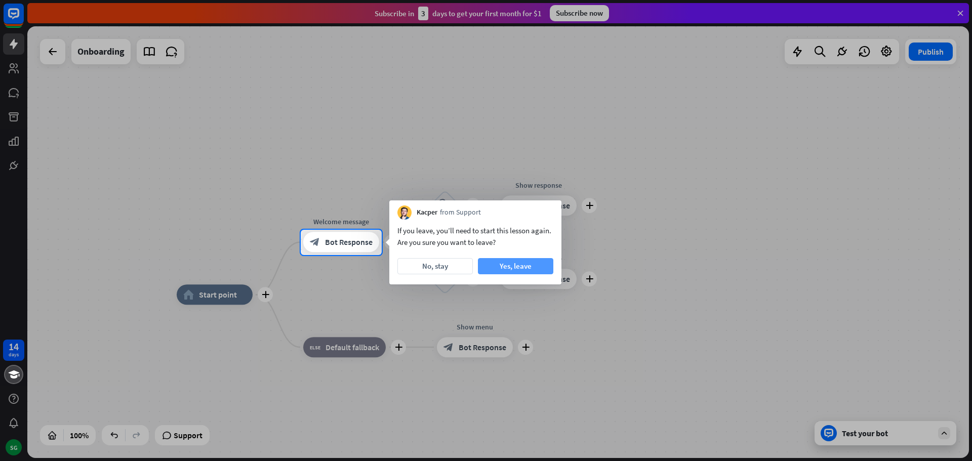
click at [523, 270] on button "Yes, leave" at bounding box center [515, 266] width 75 height 16
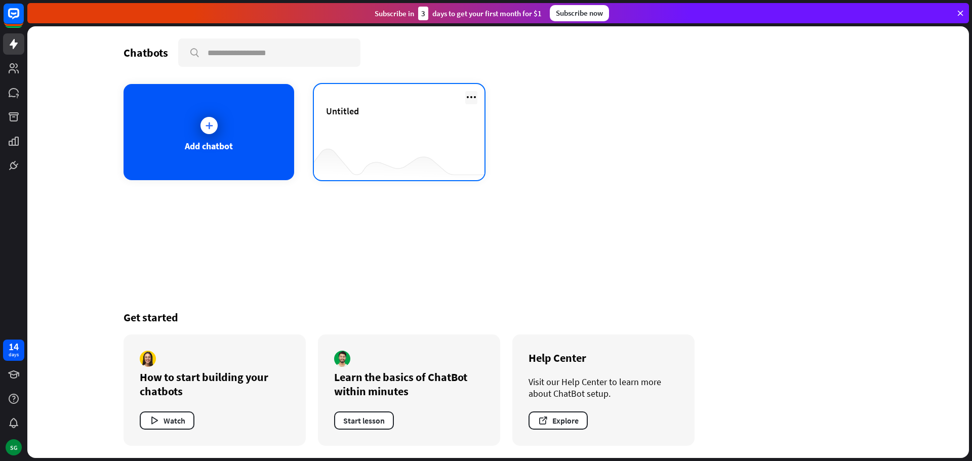
click at [474, 101] on icon at bounding box center [471, 97] width 12 height 12
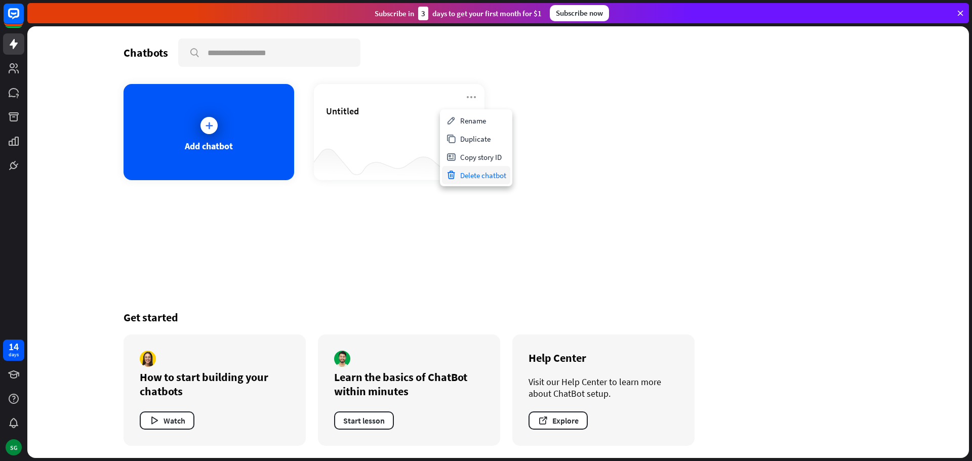
click at [493, 178] on div "Delete chatbot" at bounding box center [476, 175] width 68 height 18
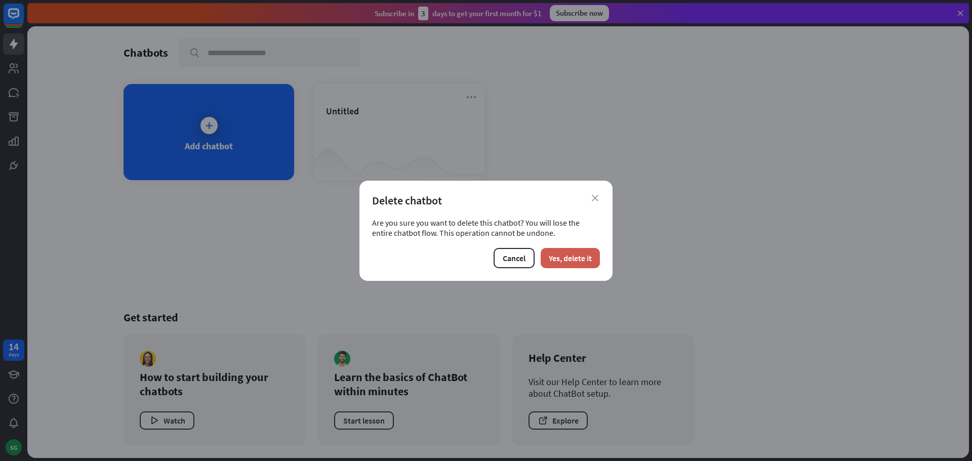
click at [580, 255] on button "Yes, delete it" at bounding box center [570, 258] width 59 height 20
